Goal: Task Accomplishment & Management: Use online tool/utility

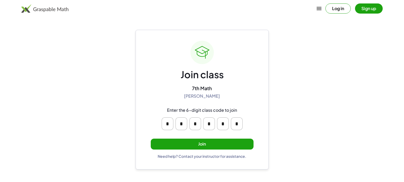
click at [181, 142] on button "Join" at bounding box center [202, 144] width 103 height 11
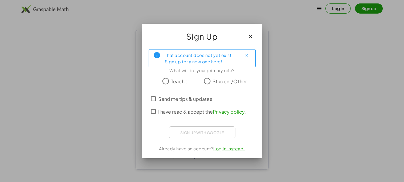
click at [214, 83] on span "Student/Other" at bounding box center [230, 81] width 34 height 7
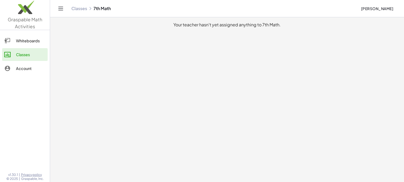
click at [30, 44] on link "Whiteboards" at bounding box center [25, 40] width 46 height 13
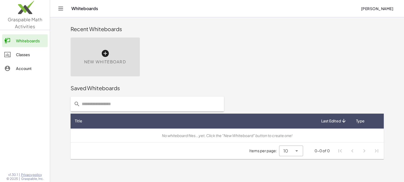
click at [13, 54] on div at bounding box center [10, 54] width 12 height 6
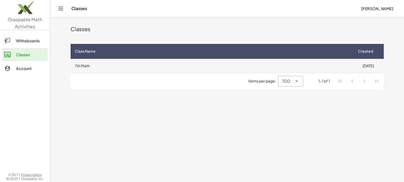
click at [360, 65] on td "[DATE]" at bounding box center [368, 66] width 31 height 14
